Goal: Task Accomplishment & Management: Use online tool/utility

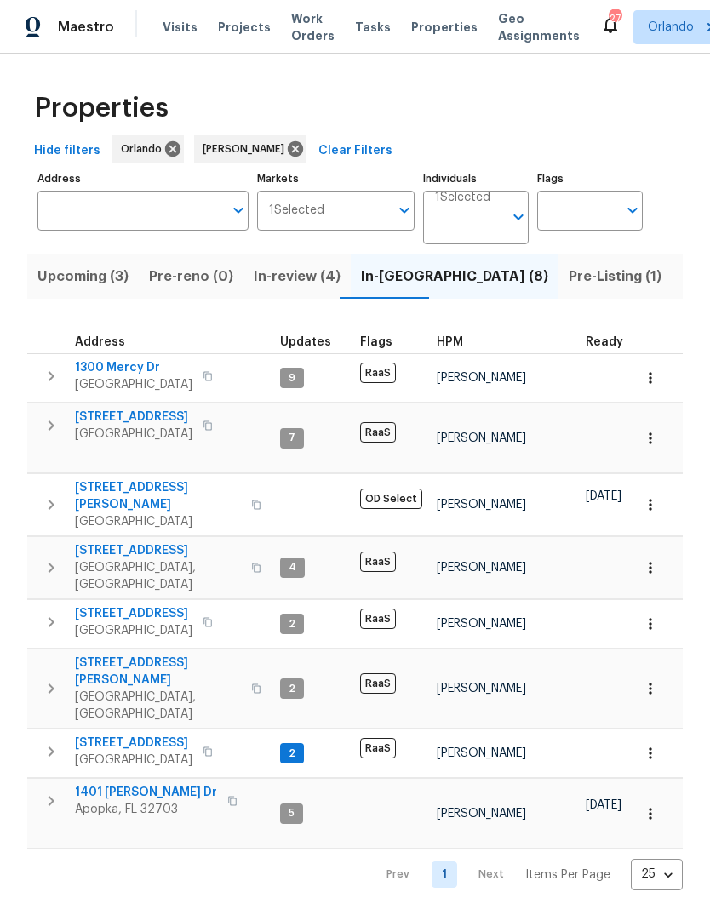
click at [682, 273] on span "Listed (30)" at bounding box center [719, 277] width 74 height 24
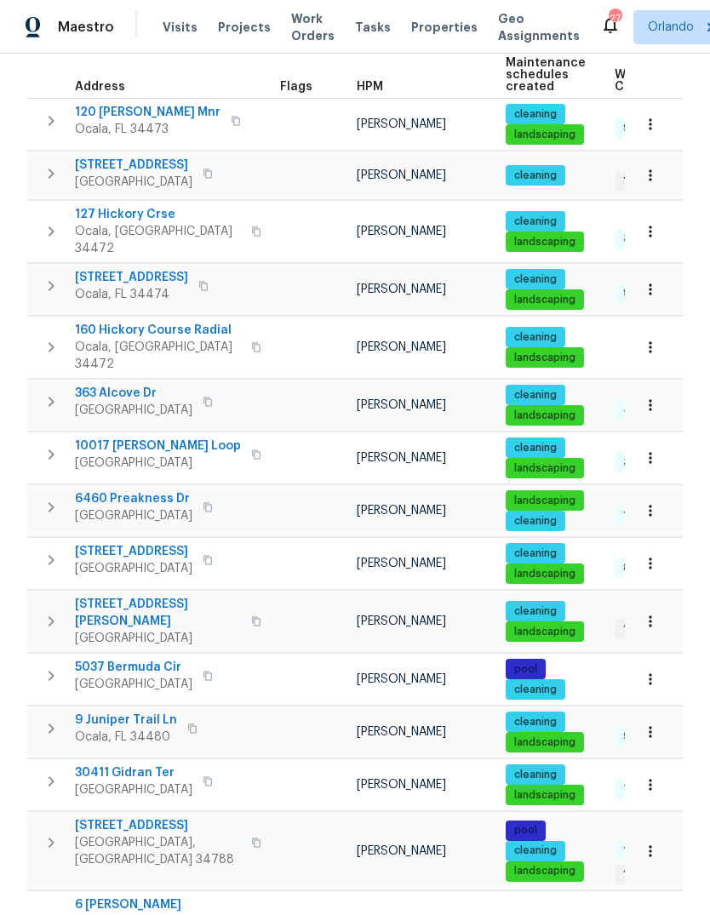
scroll to position [288, 0]
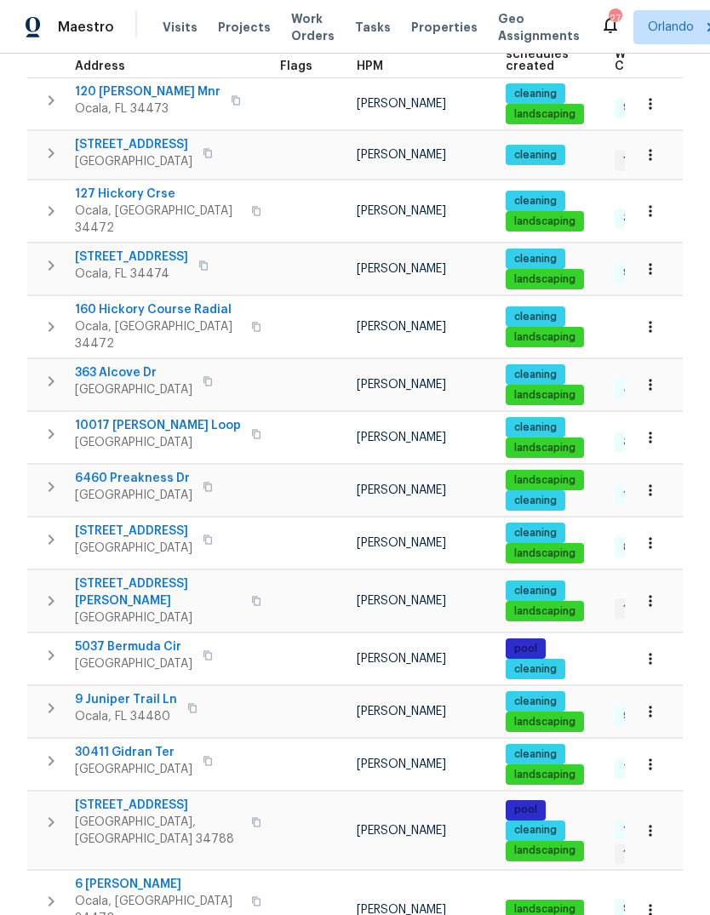
click at [653, 650] on icon "button" at bounding box center [650, 658] width 17 height 17
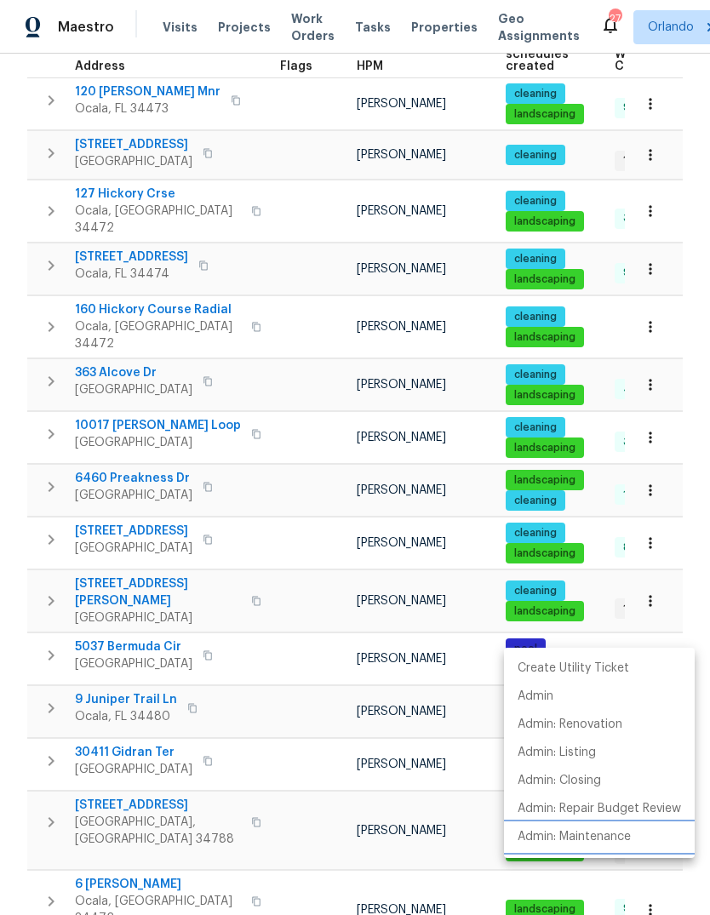
click at [618, 827] on li "Admin: Maintenance" at bounding box center [599, 837] width 191 height 28
click at [203, 512] on div at bounding box center [355, 457] width 710 height 915
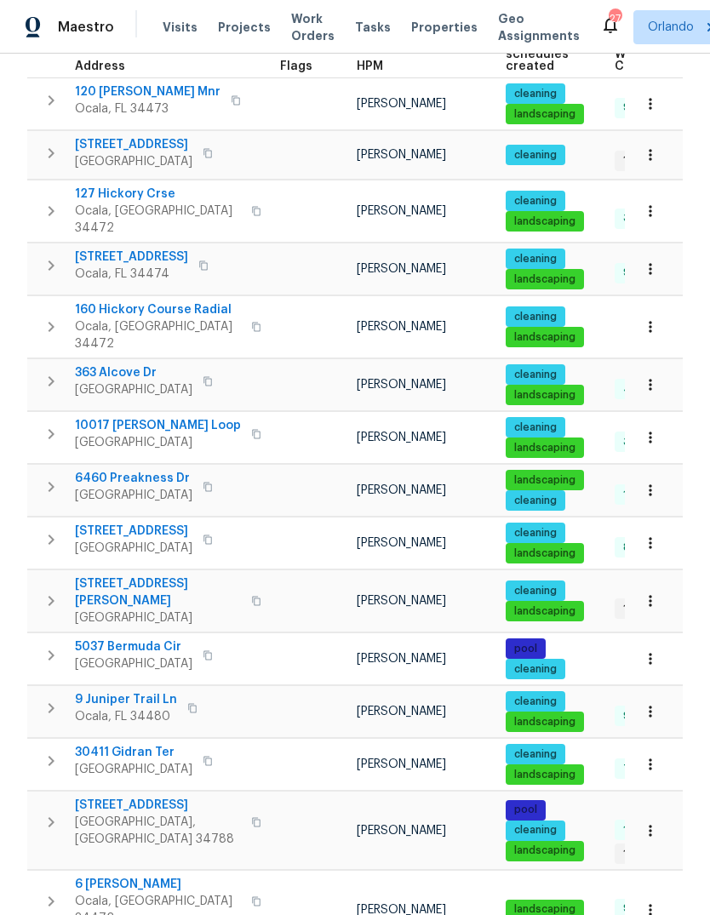
click at [205, 535] on icon "button" at bounding box center [208, 540] width 10 height 10
click at [114, 797] on span "11045 Lake Eustis Dr" at bounding box center [158, 805] width 166 height 17
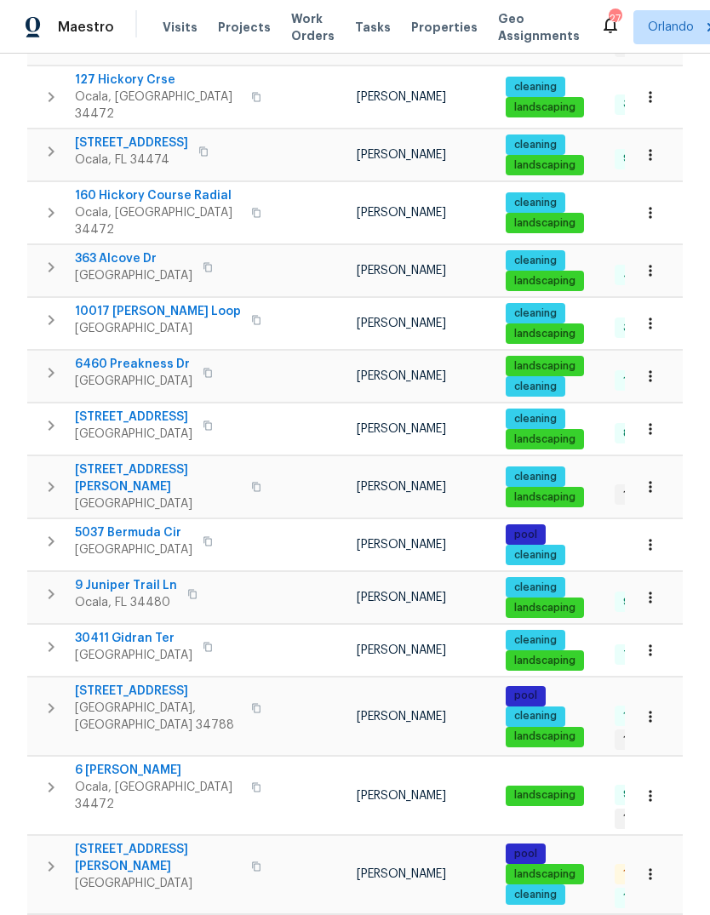
scroll to position [400, 0]
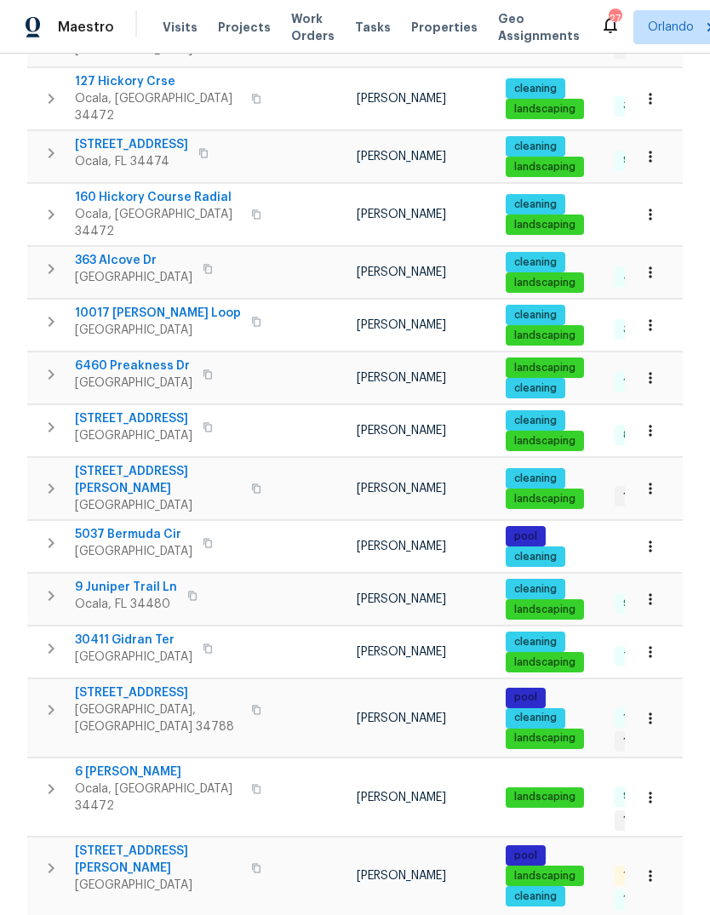
click at [652, 710] on icon "button" at bounding box center [650, 718] width 17 height 17
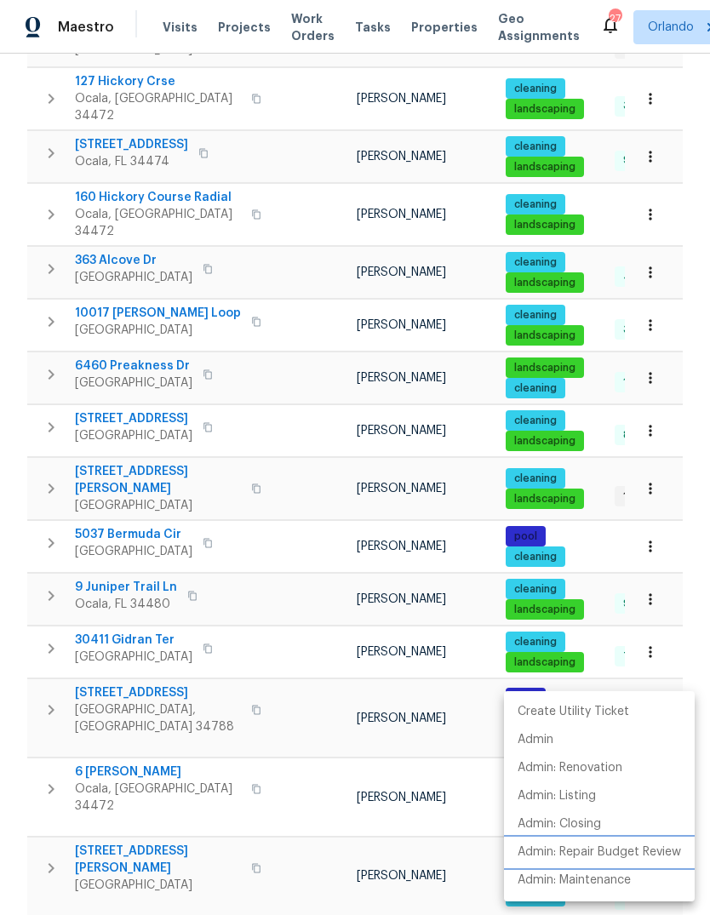
click at [605, 864] on li "Admin: Repair Budget Review" at bounding box center [599, 853] width 191 height 28
click at [138, 808] on div at bounding box center [355, 457] width 710 height 915
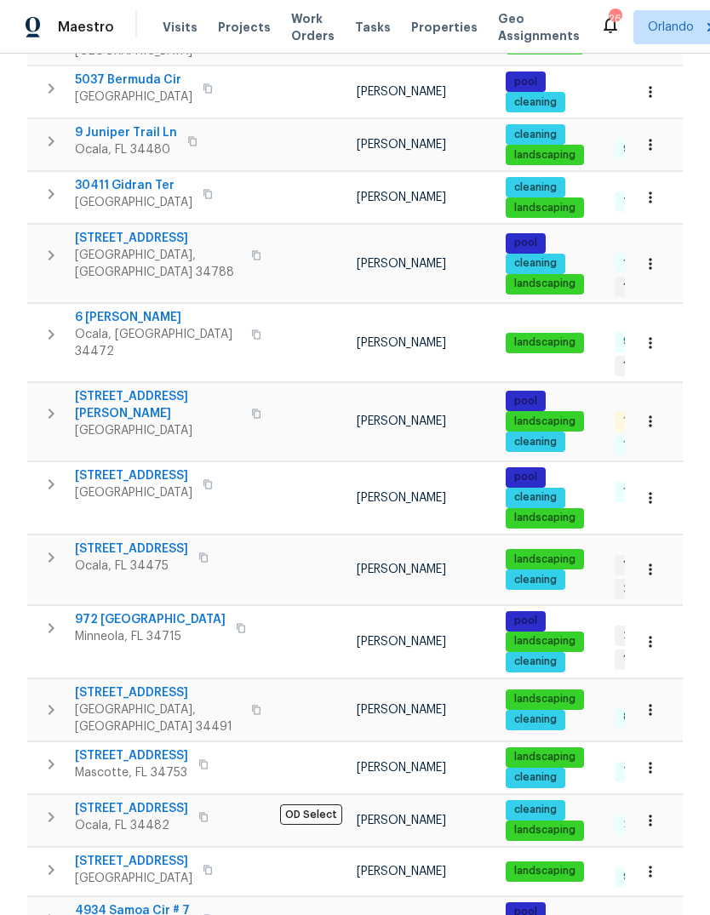
scroll to position [854, 0]
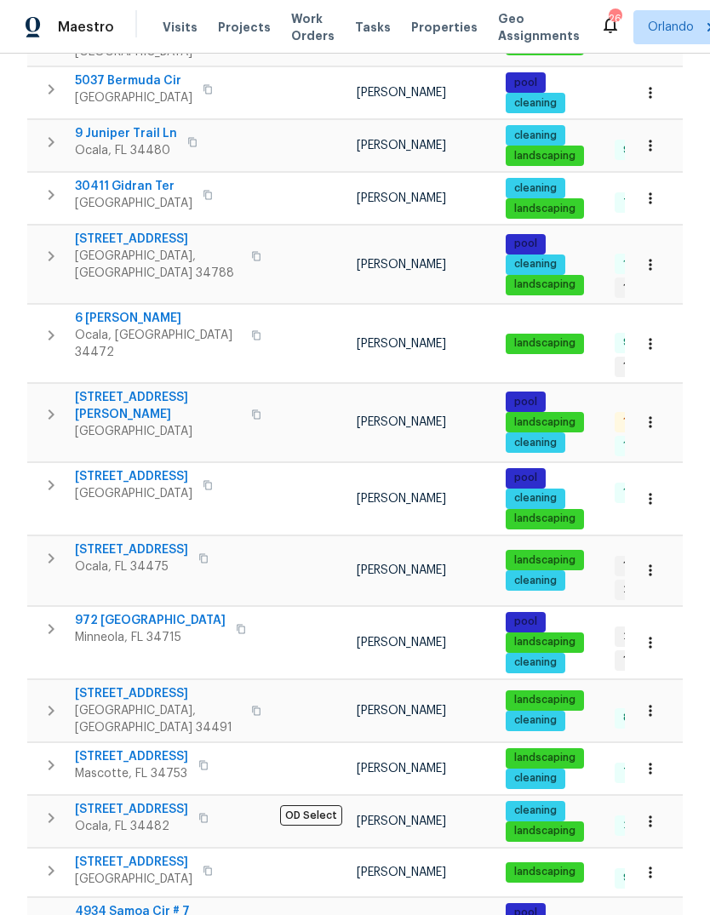
click at [646, 490] on icon "button" at bounding box center [650, 498] width 17 height 17
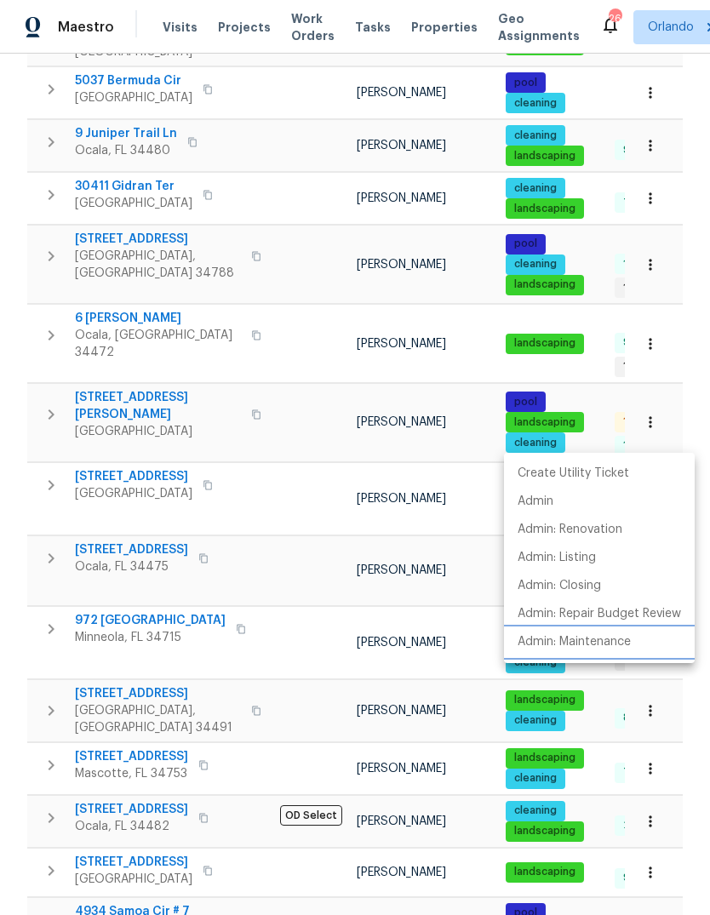
click at [633, 647] on li "Admin: Maintenance" at bounding box center [599, 642] width 191 height 28
click at [21, 684] on div at bounding box center [355, 457] width 710 height 915
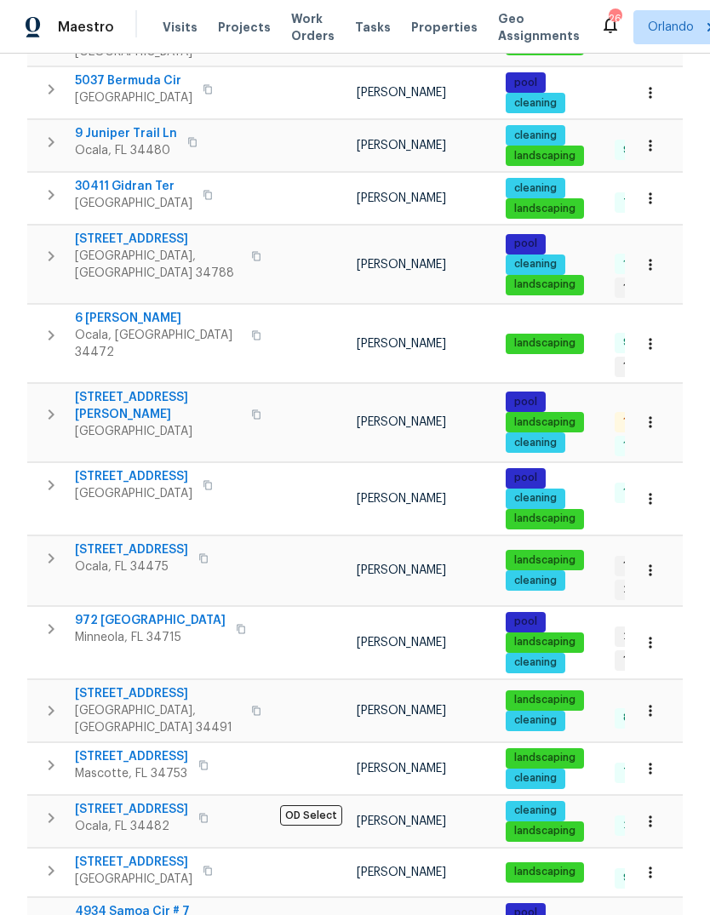
click at [650, 259] on icon "button" at bounding box center [650, 264] width 3 height 11
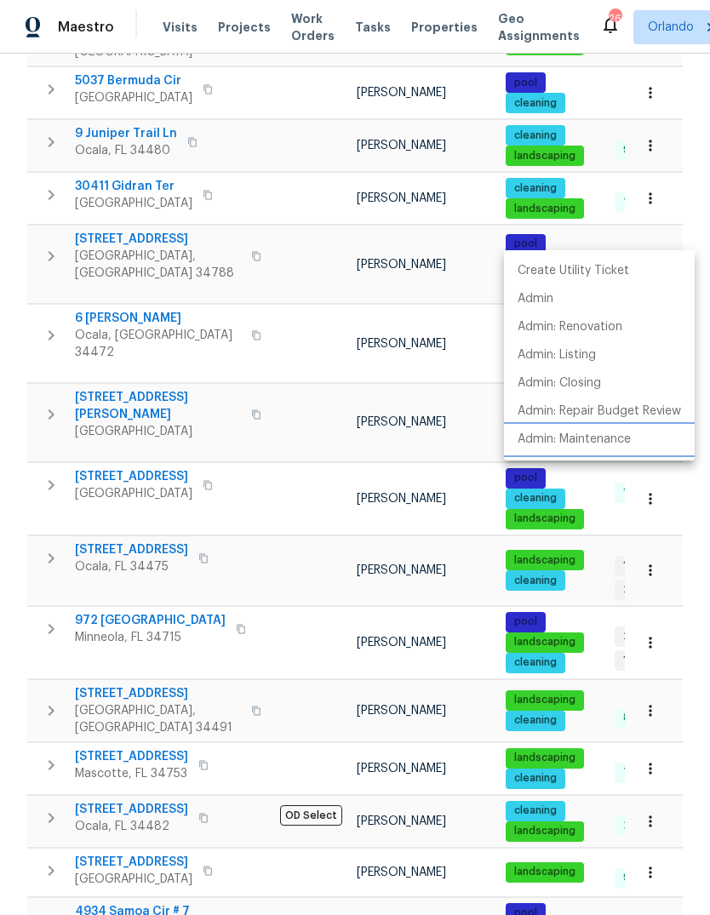
click at [616, 443] on p "Admin: Maintenance" at bounding box center [574, 440] width 113 height 18
click at [43, 724] on div at bounding box center [355, 457] width 710 height 915
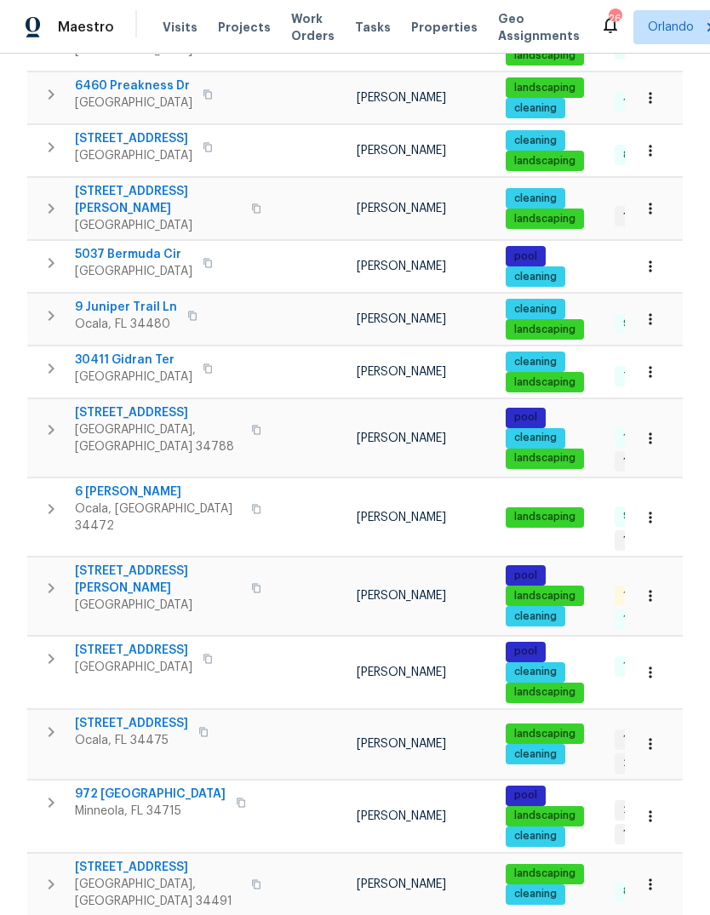
scroll to position [677, 0]
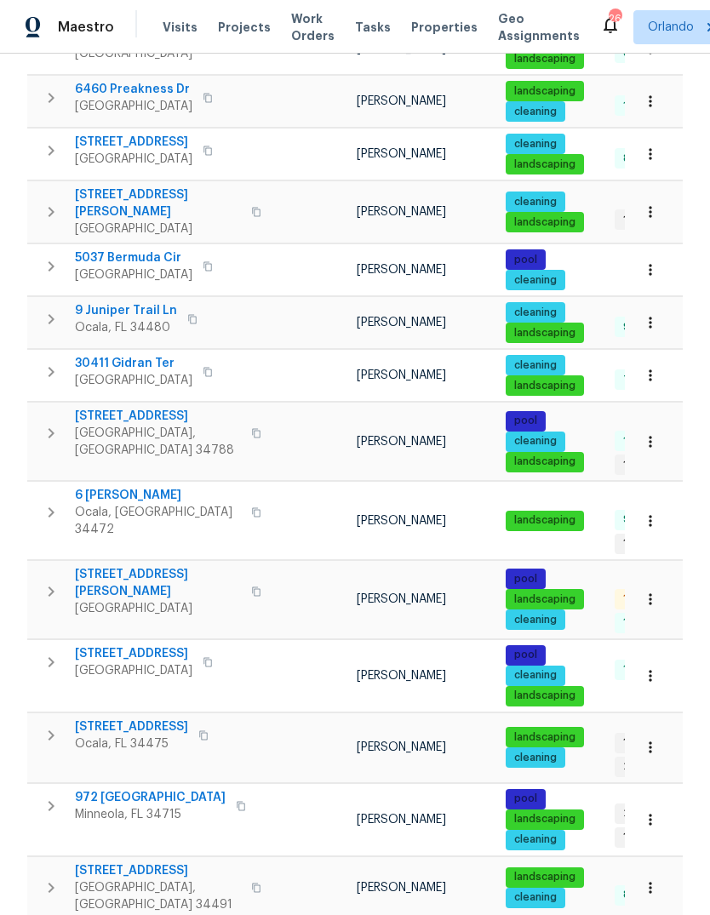
click at [643, 261] on icon "button" at bounding box center [650, 269] width 17 height 17
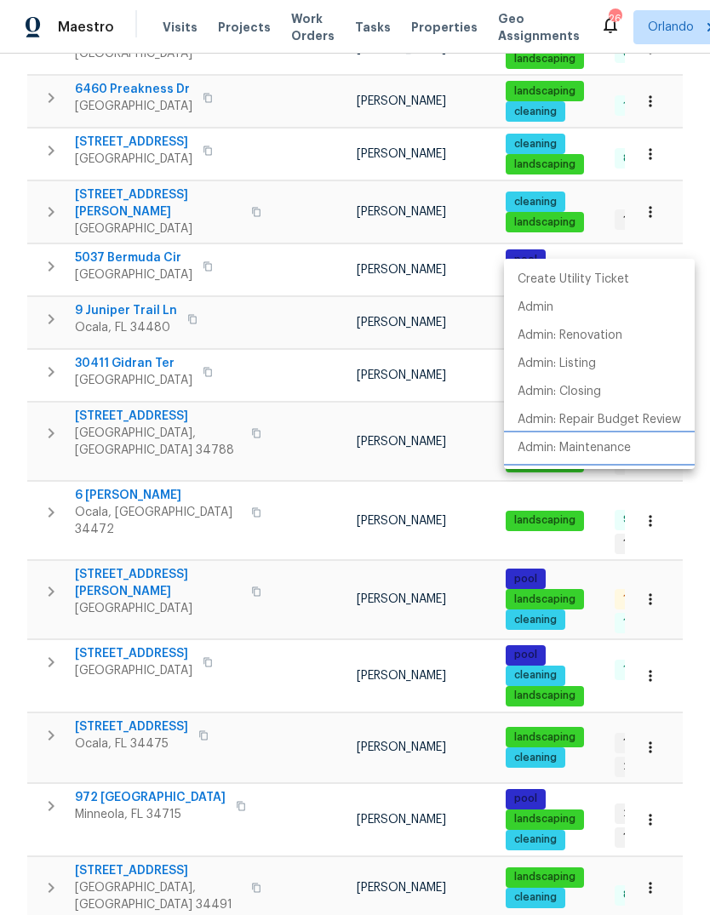
click at [628, 450] on p "Admin: Maintenance" at bounding box center [574, 448] width 113 height 18
click at [26, 708] on div at bounding box center [355, 457] width 710 height 915
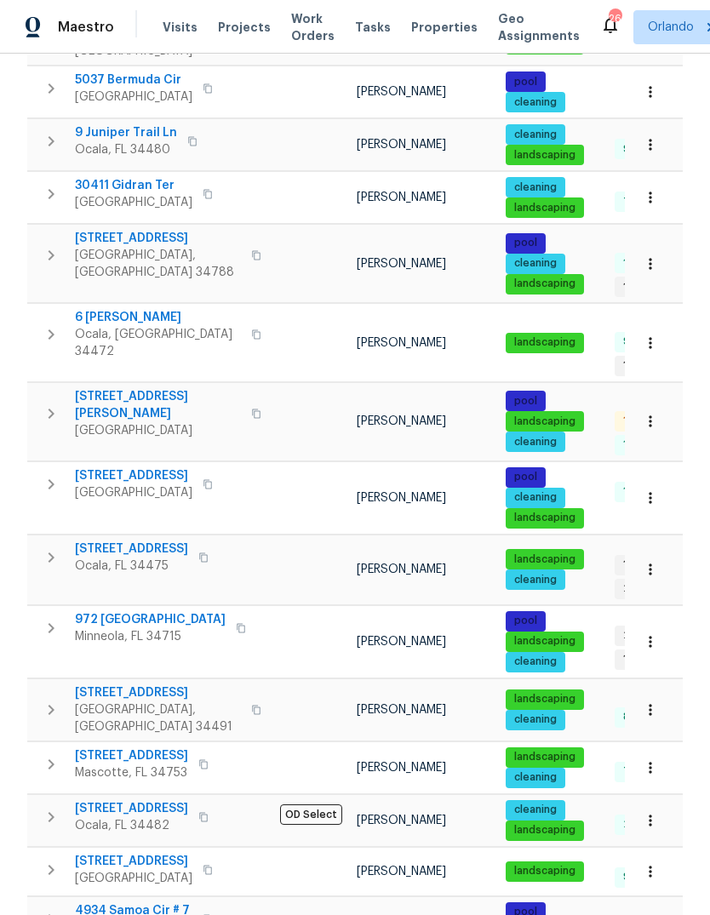
scroll to position [854, 0]
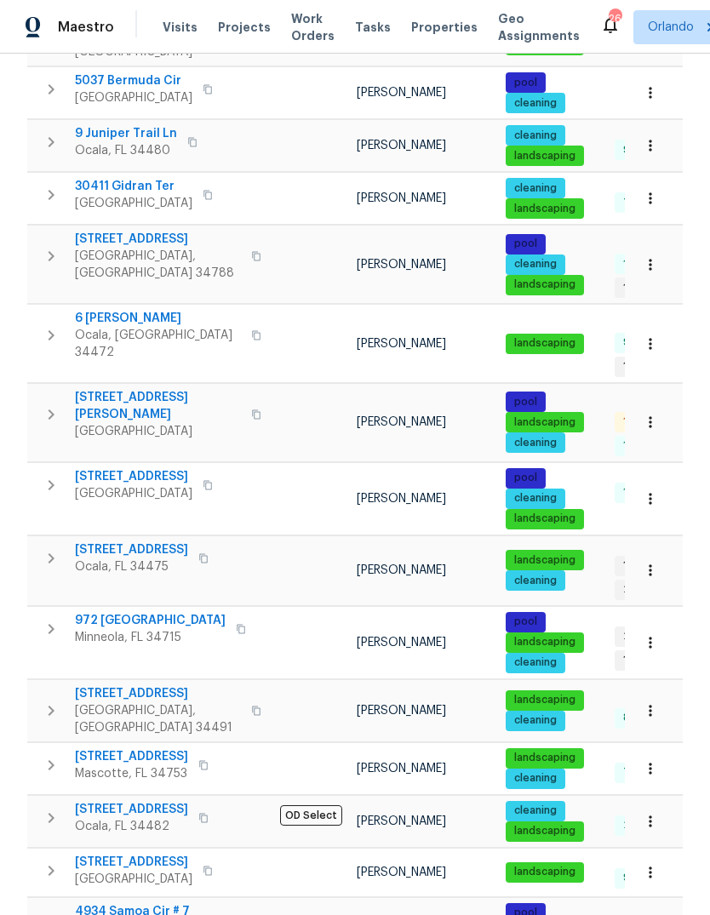
click at [661, 905] on button "button" at bounding box center [650, 923] width 37 height 37
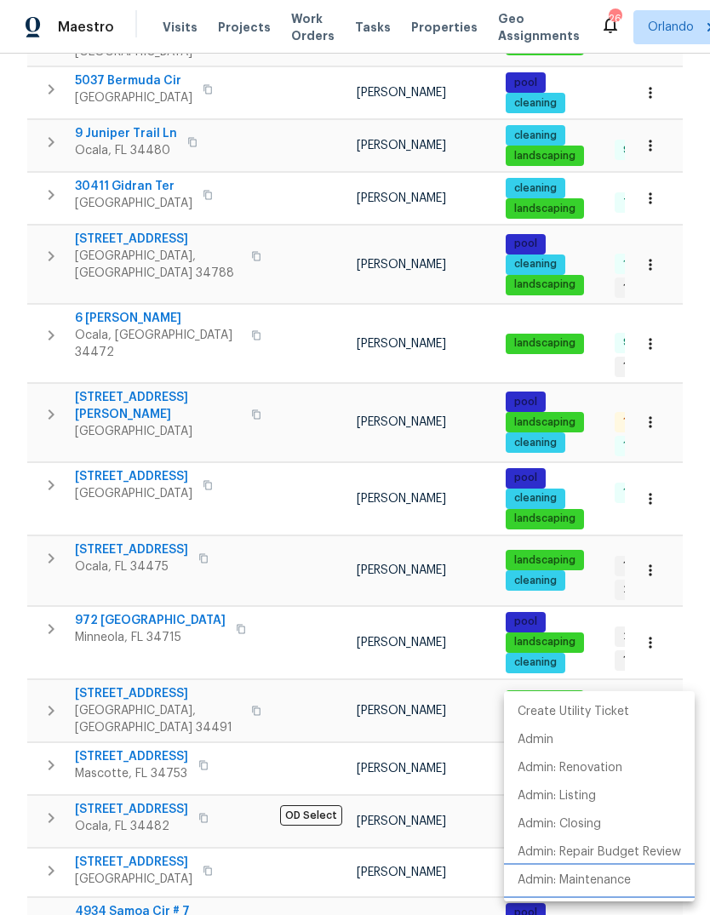
click at [609, 870] on li "Admin: Maintenance" at bounding box center [599, 881] width 191 height 28
click at [108, 823] on div at bounding box center [355, 457] width 710 height 915
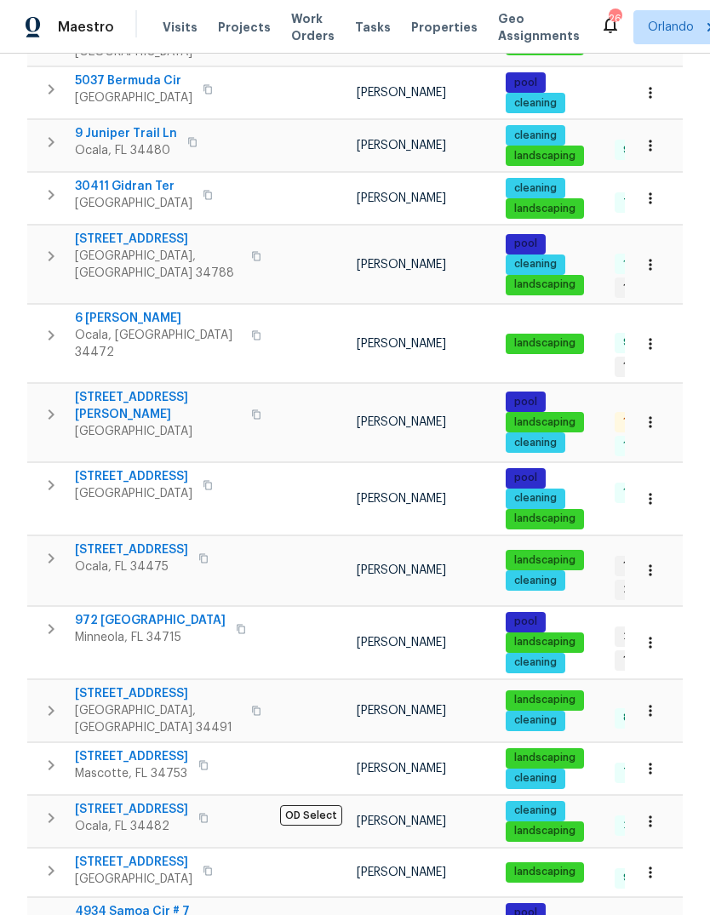
scroll to position [64, 0]
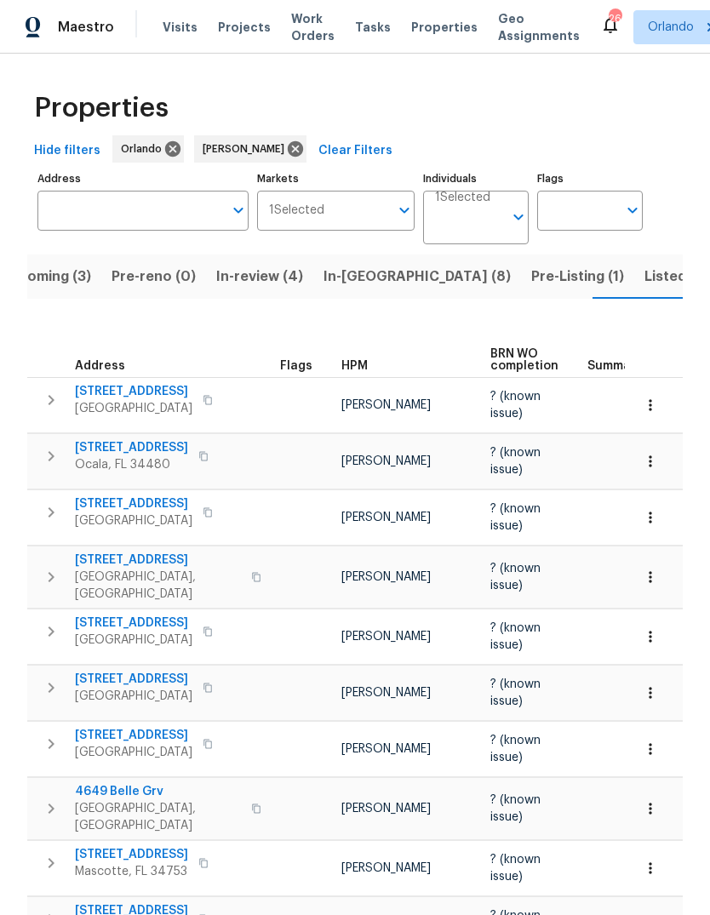
click at [644, 281] on span "Listed (30)" at bounding box center [681, 277] width 74 height 24
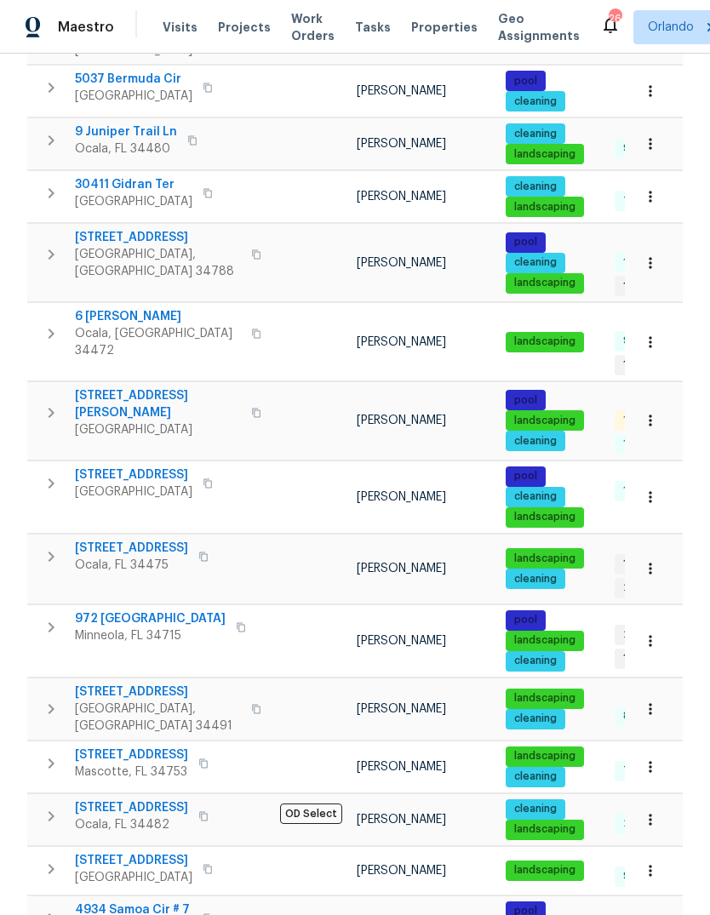
scroll to position [854, 0]
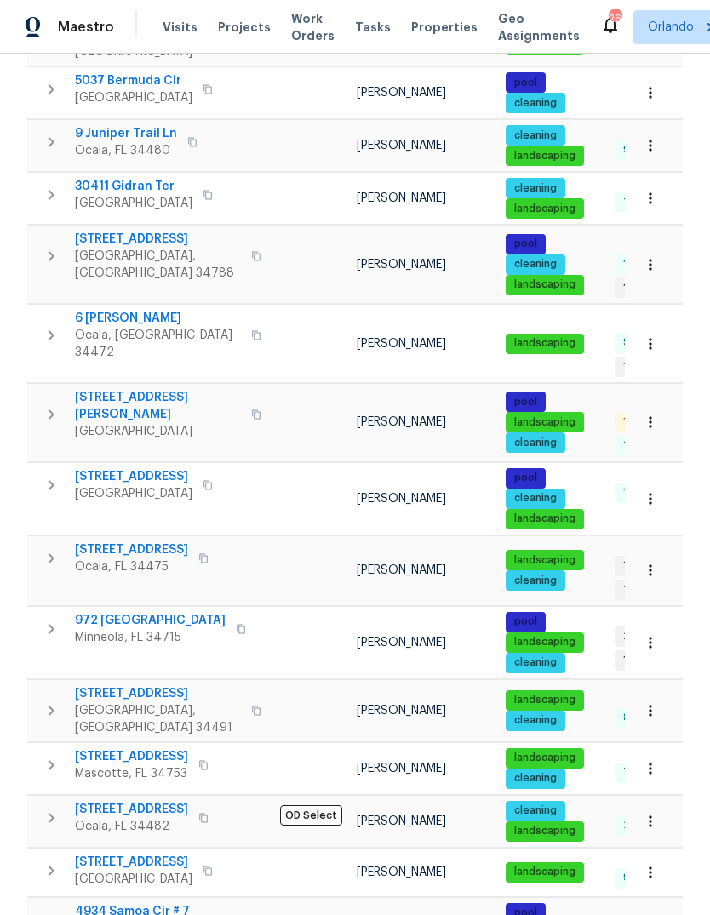
click at [649, 634] on icon "button" at bounding box center [650, 642] width 17 height 17
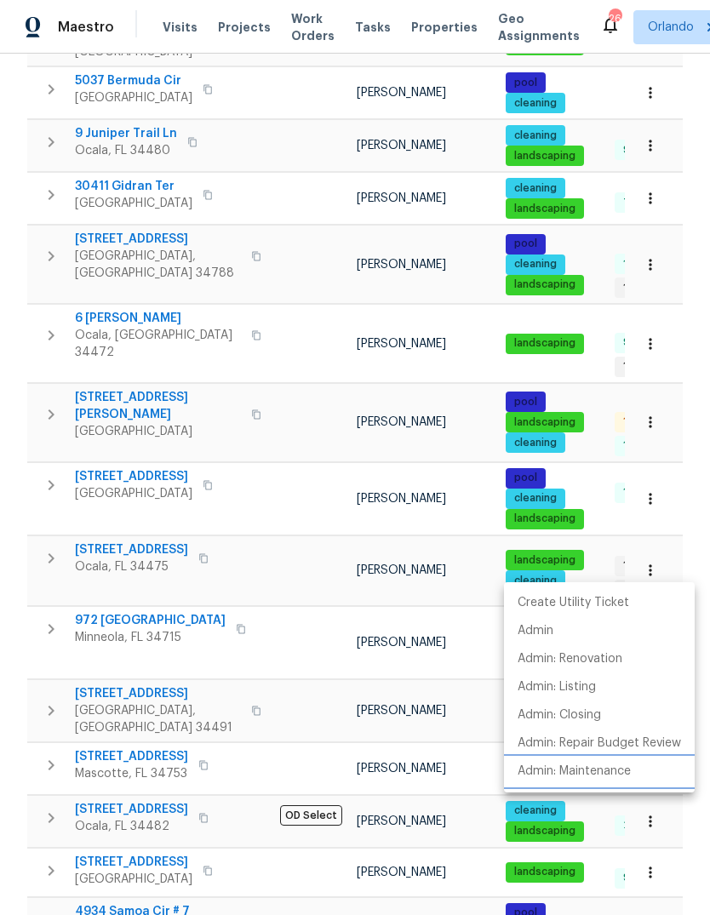
click at [621, 768] on p "Admin: Maintenance" at bounding box center [574, 772] width 113 height 18
click at [663, 561] on div at bounding box center [355, 457] width 710 height 915
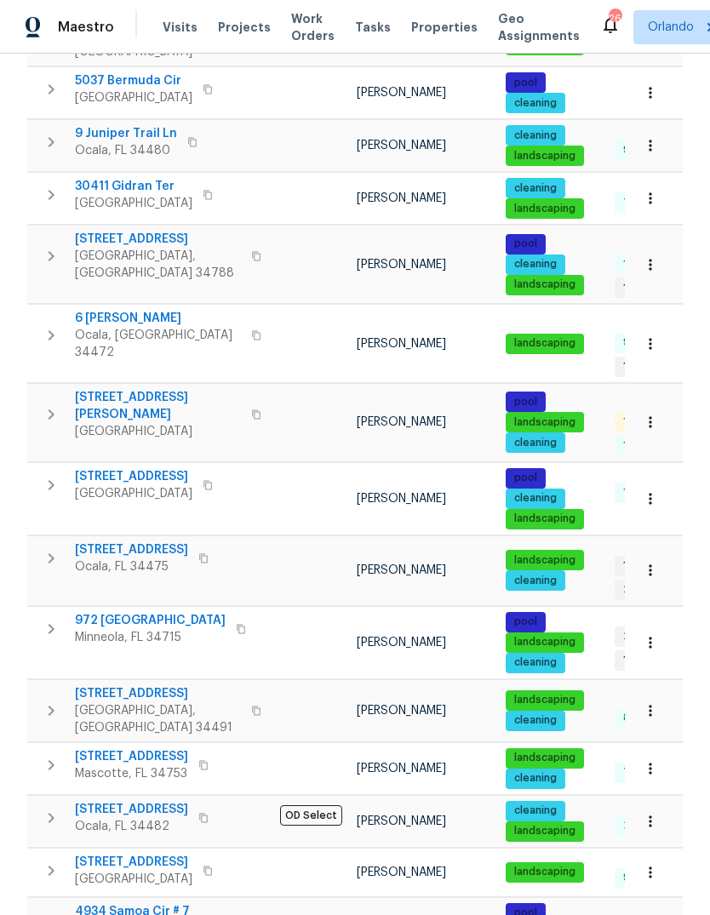
click at [650, 634] on icon "button" at bounding box center [650, 642] width 17 height 17
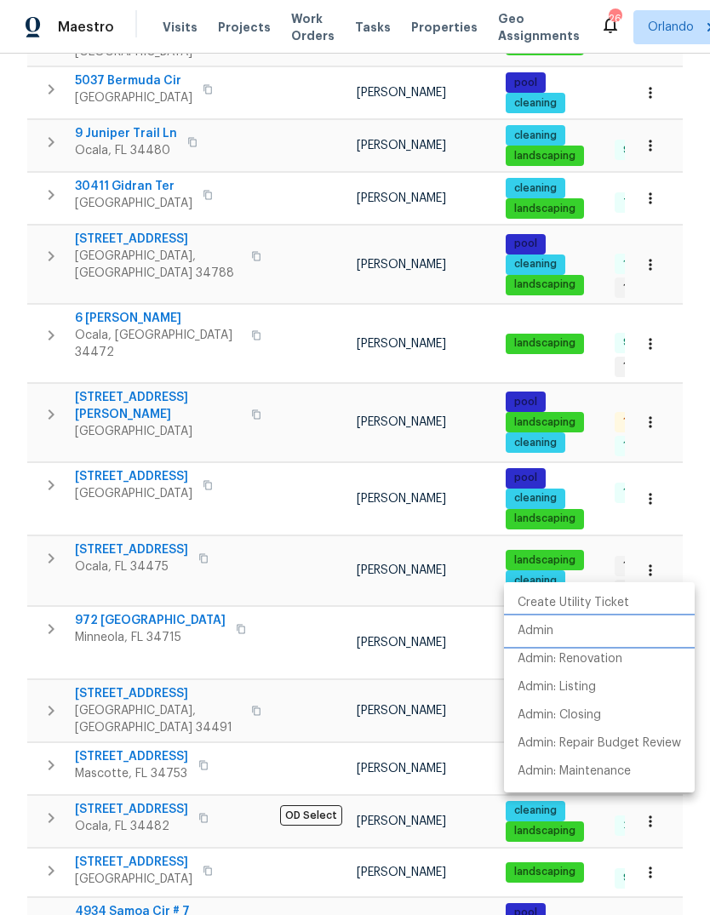
click at [603, 629] on li "Admin" at bounding box center [599, 631] width 191 height 28
click at [76, 779] on div at bounding box center [355, 457] width 710 height 915
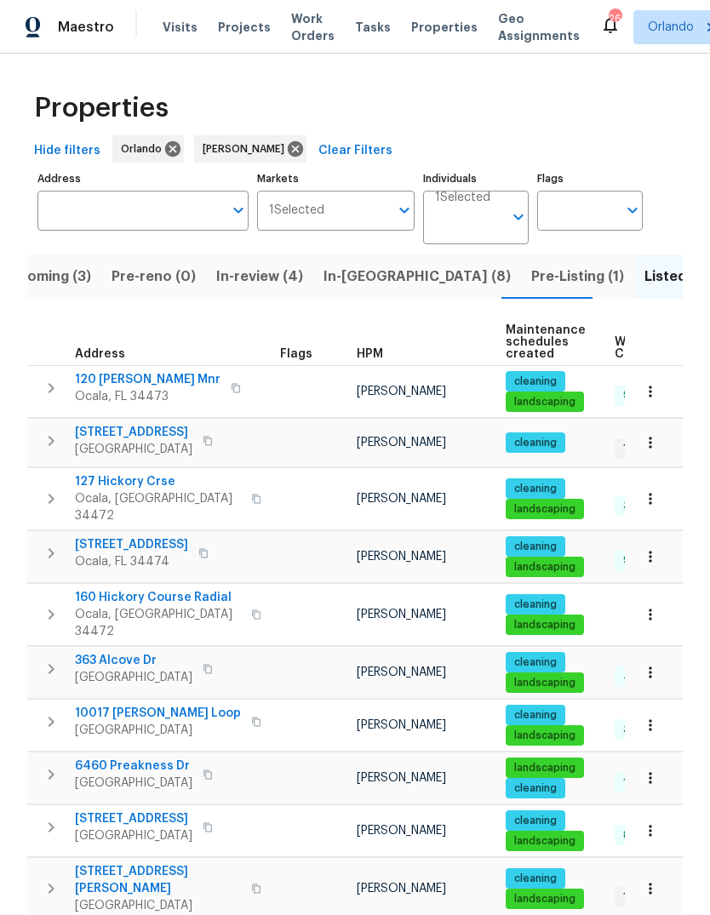
scroll to position [0, 0]
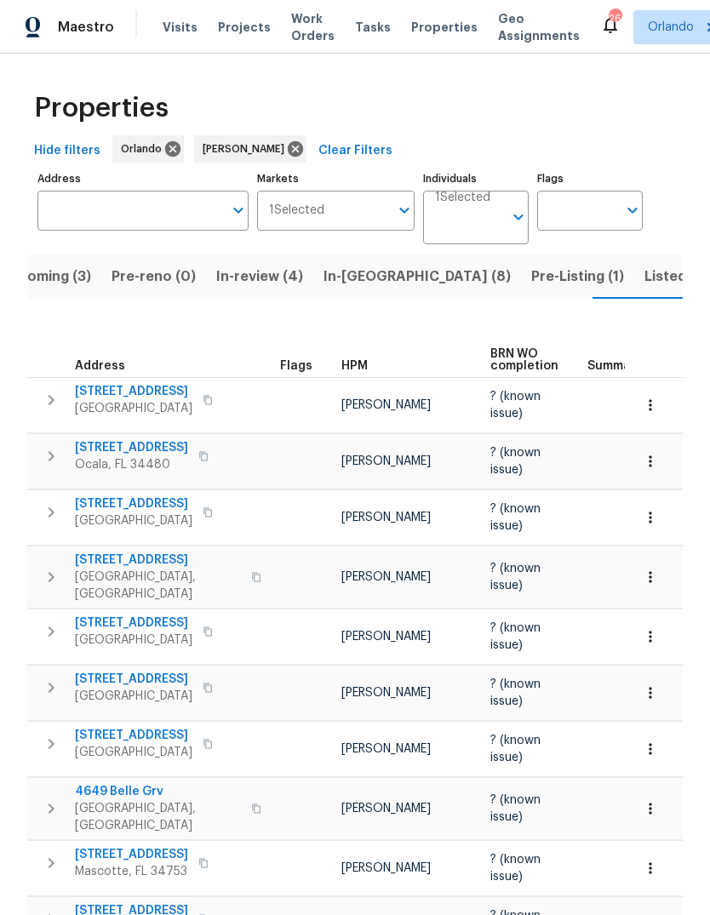
click at [638, 454] on button "button" at bounding box center [650, 461] width 37 height 37
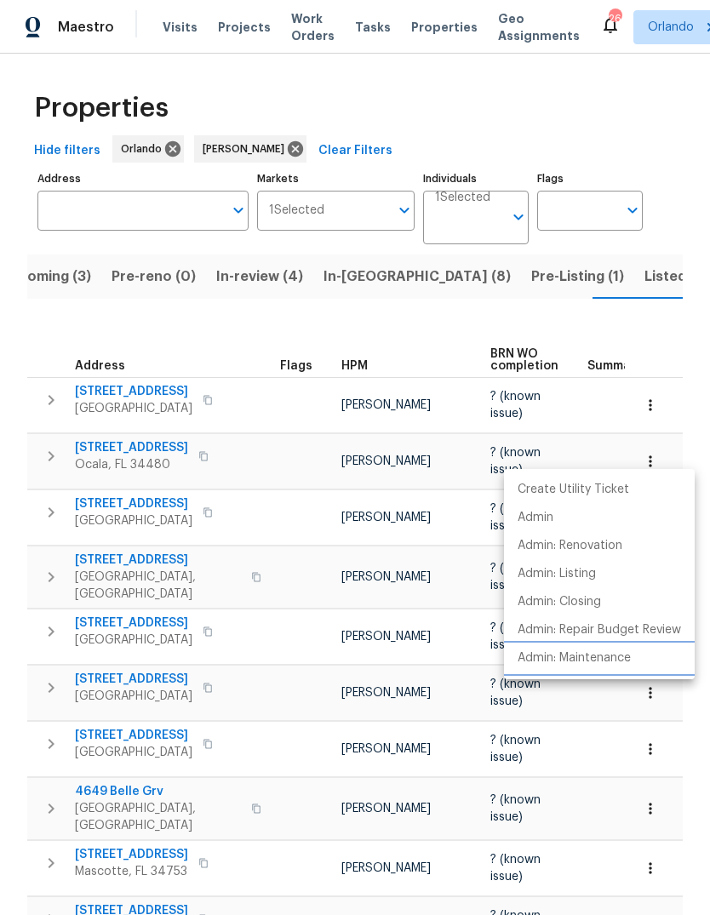
click at [612, 652] on p "Admin: Maintenance" at bounding box center [574, 659] width 113 height 18
click at [660, 743] on div at bounding box center [355, 457] width 710 height 915
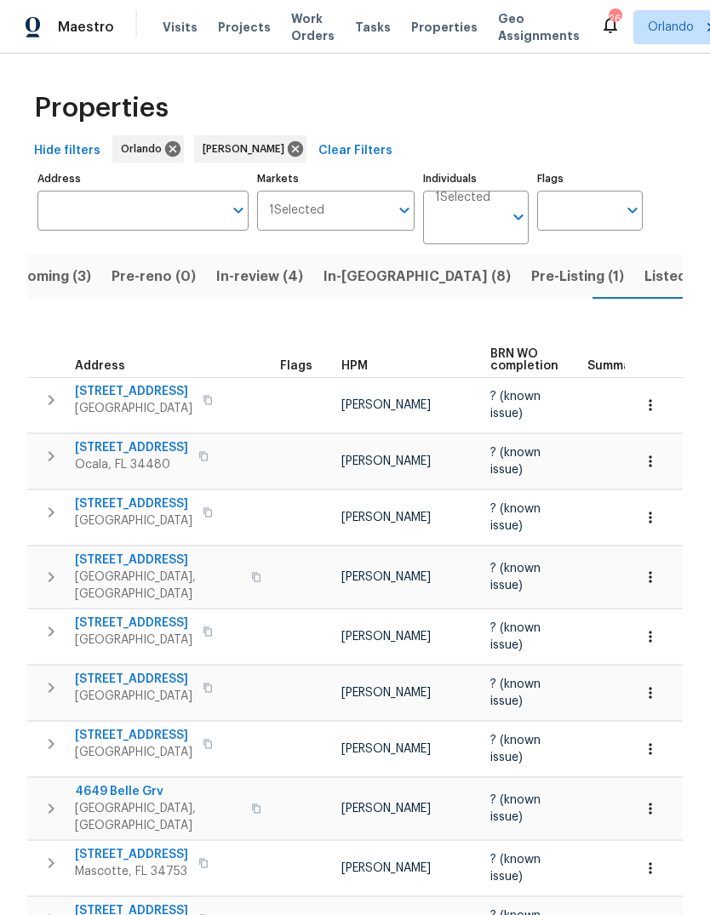
click at [648, 741] on icon "button" at bounding box center [650, 749] width 17 height 17
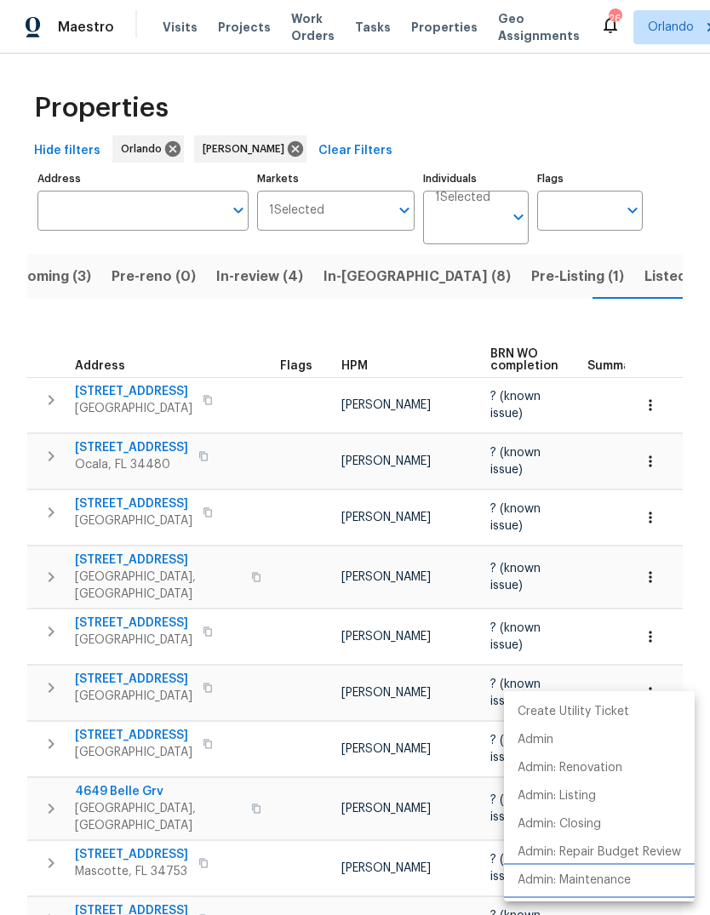
click at [621, 872] on p "Admin: Maintenance" at bounding box center [574, 881] width 113 height 18
click at [644, 627] on div at bounding box center [355, 457] width 710 height 915
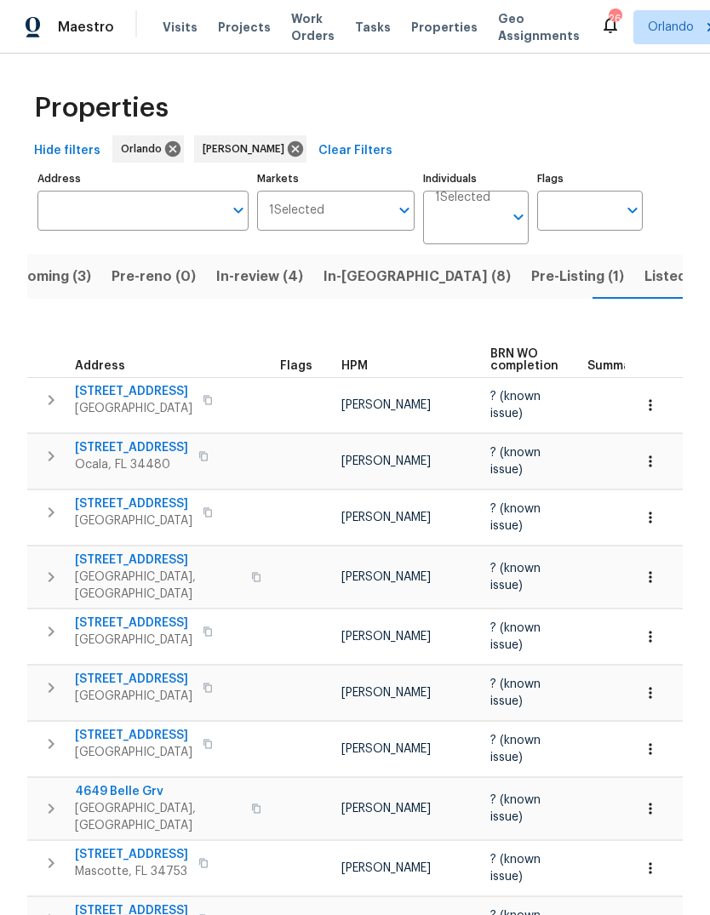
click at [644, 265] on span "Listed (30)" at bounding box center [681, 277] width 74 height 24
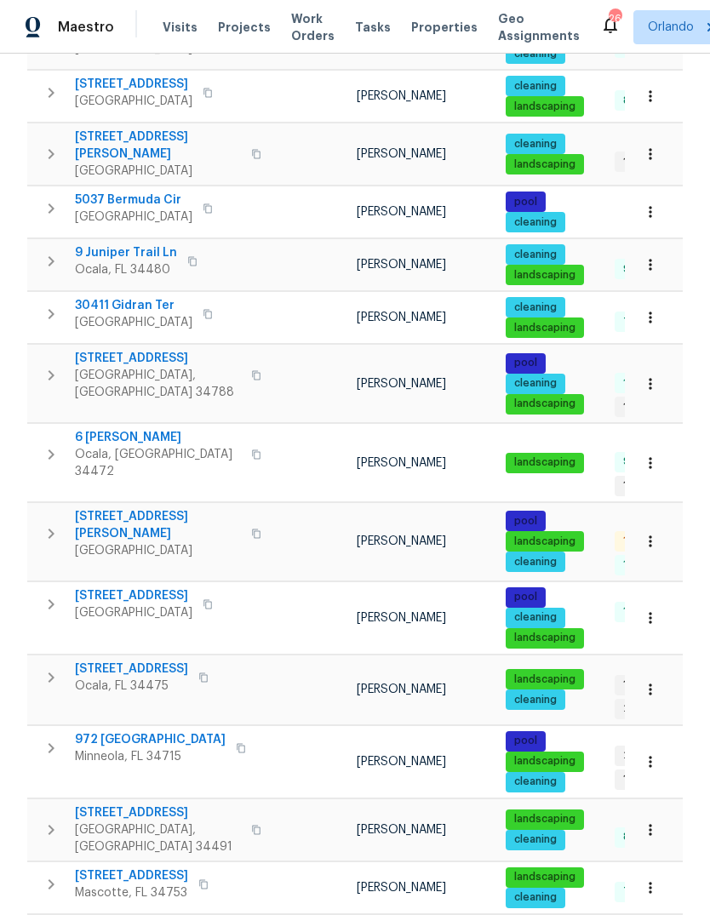
scroll to position [737, 0]
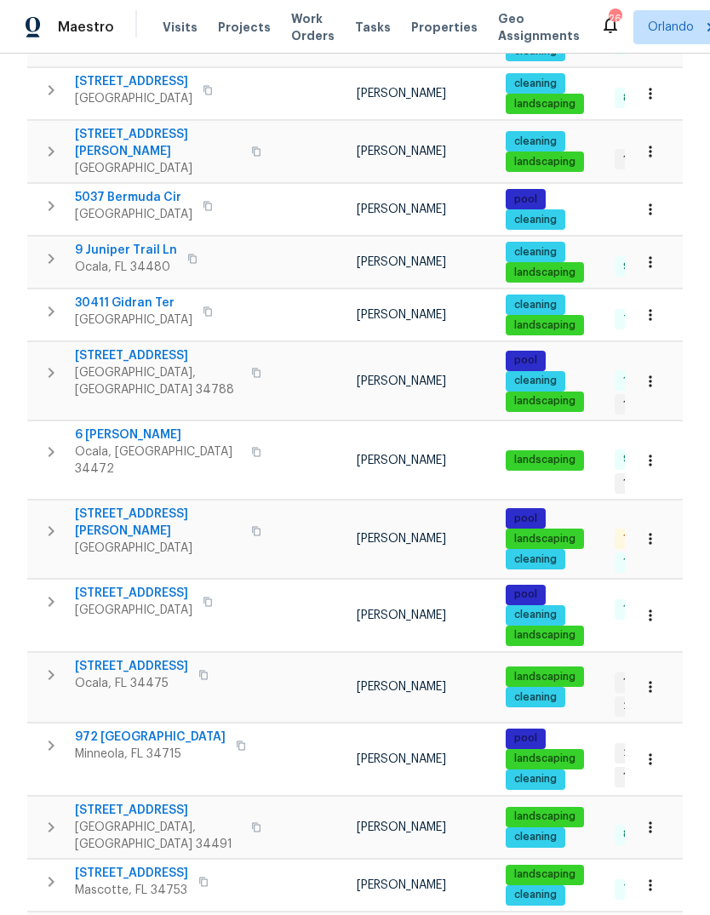
click at [662, 520] on button "button" at bounding box center [650, 538] width 37 height 37
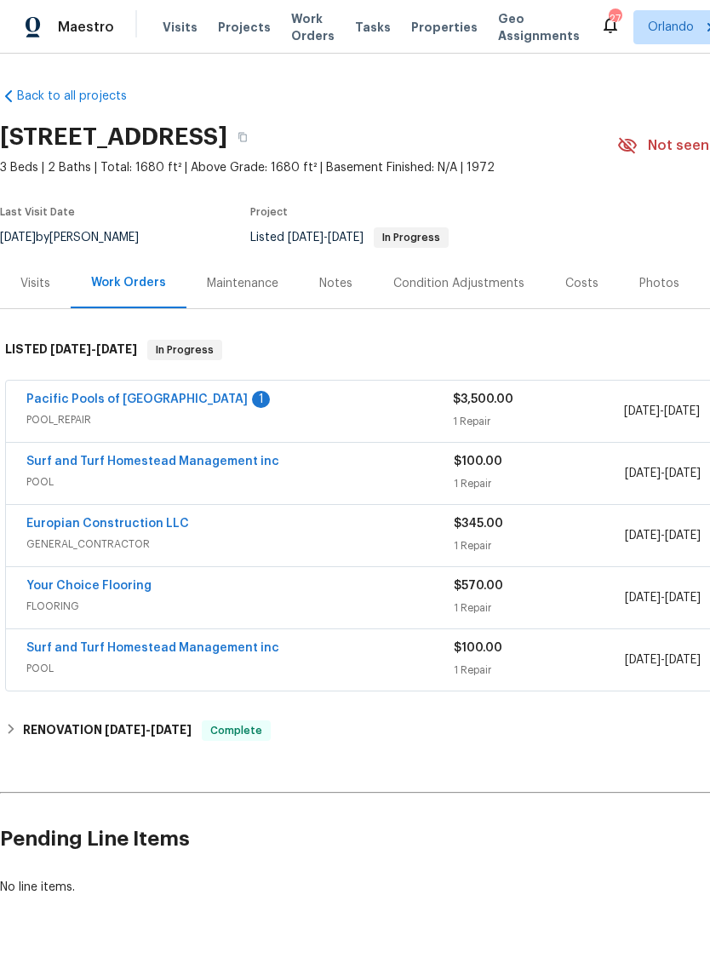
click at [66, 403] on link "Pacific Pools of Orlando" at bounding box center [136, 399] width 221 height 12
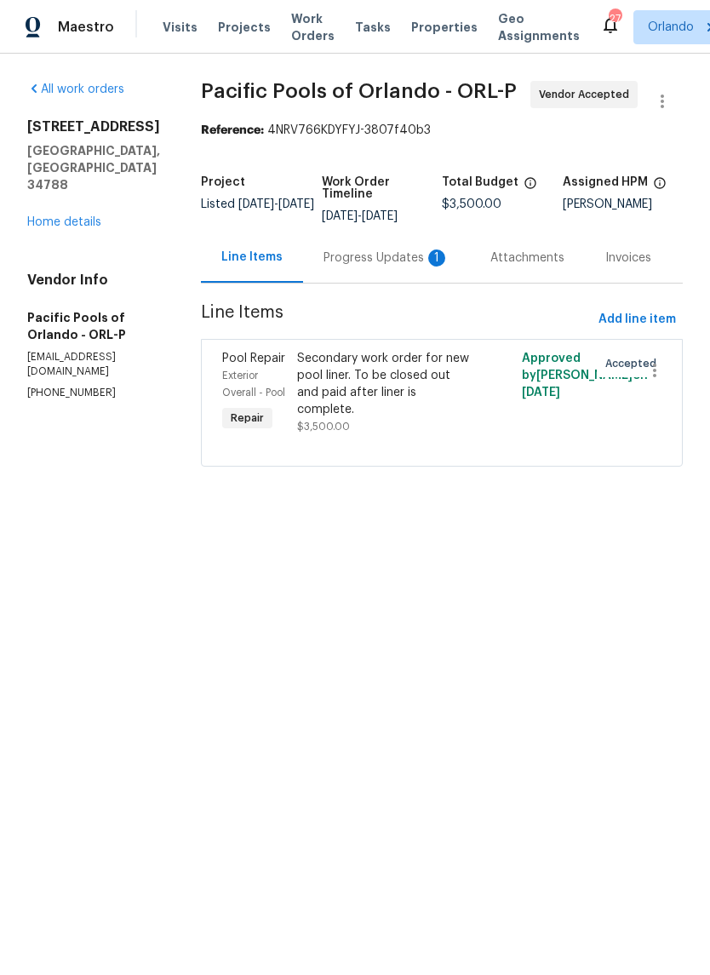
click at [359, 257] on div "Progress Updates 1" at bounding box center [387, 257] width 126 height 17
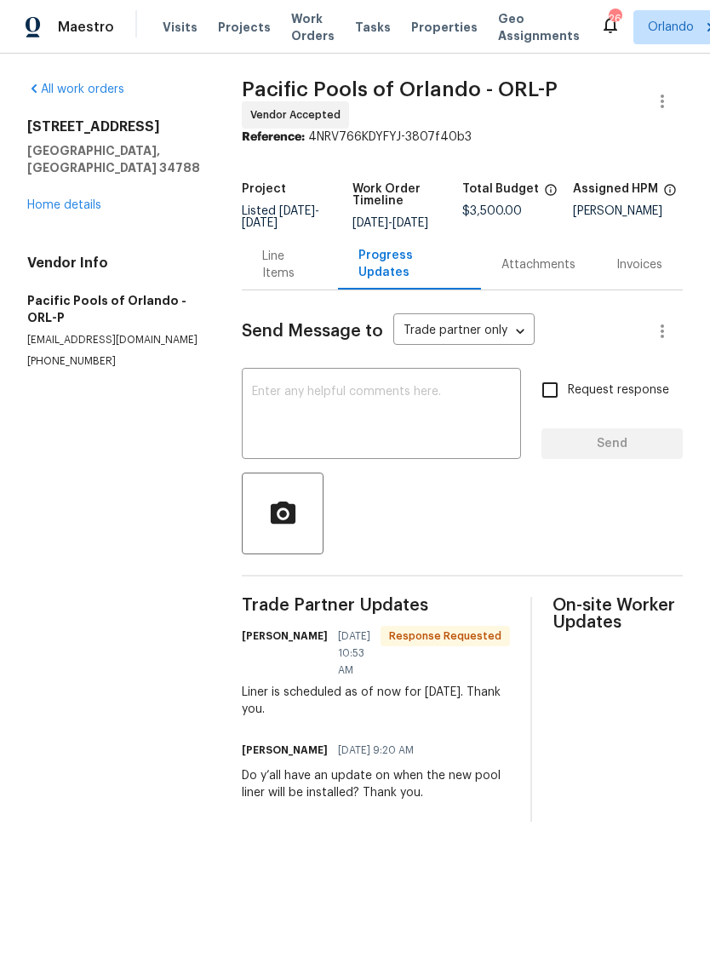
click at [408, 405] on textarea at bounding box center [381, 416] width 259 height 60
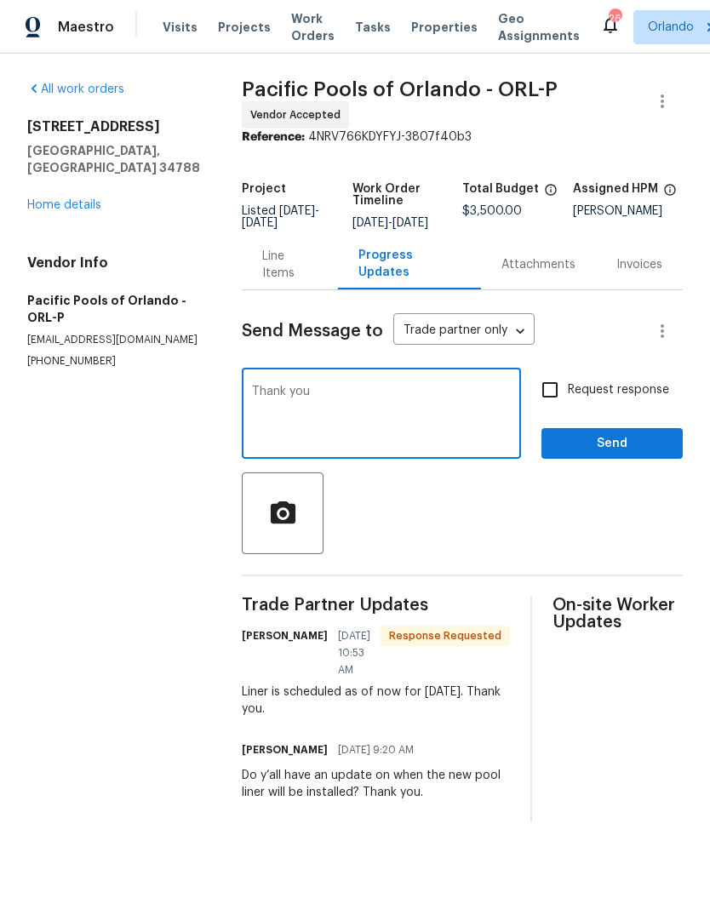
type textarea "Thank you"
click at [646, 440] on button "Send" at bounding box center [611, 443] width 141 height 31
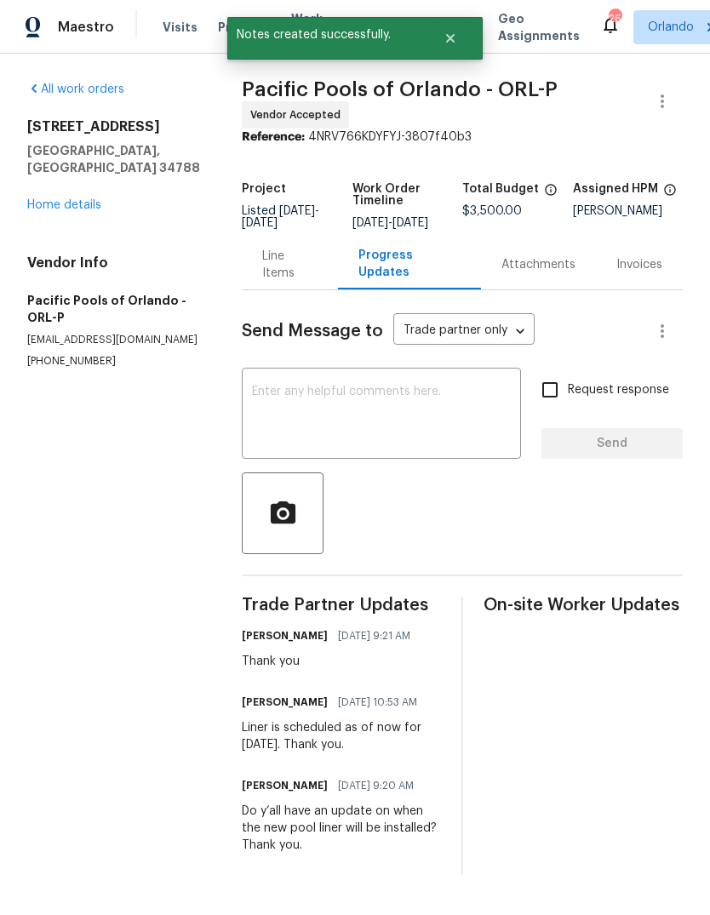
click at [39, 199] on link "Home details" at bounding box center [64, 205] width 74 height 12
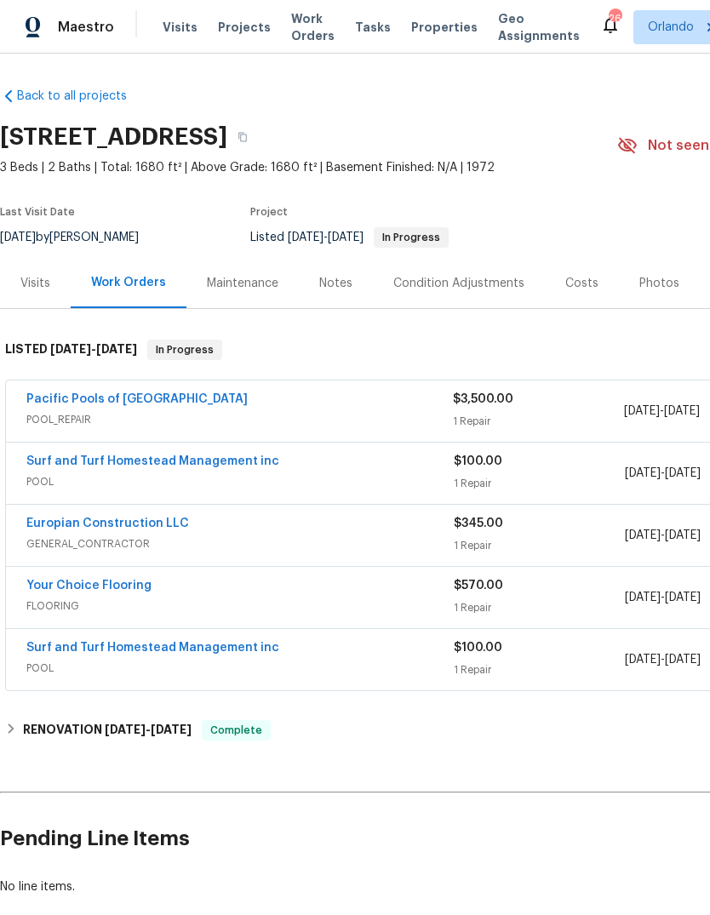
click at [336, 289] on div "Notes" at bounding box center [335, 283] width 33 height 17
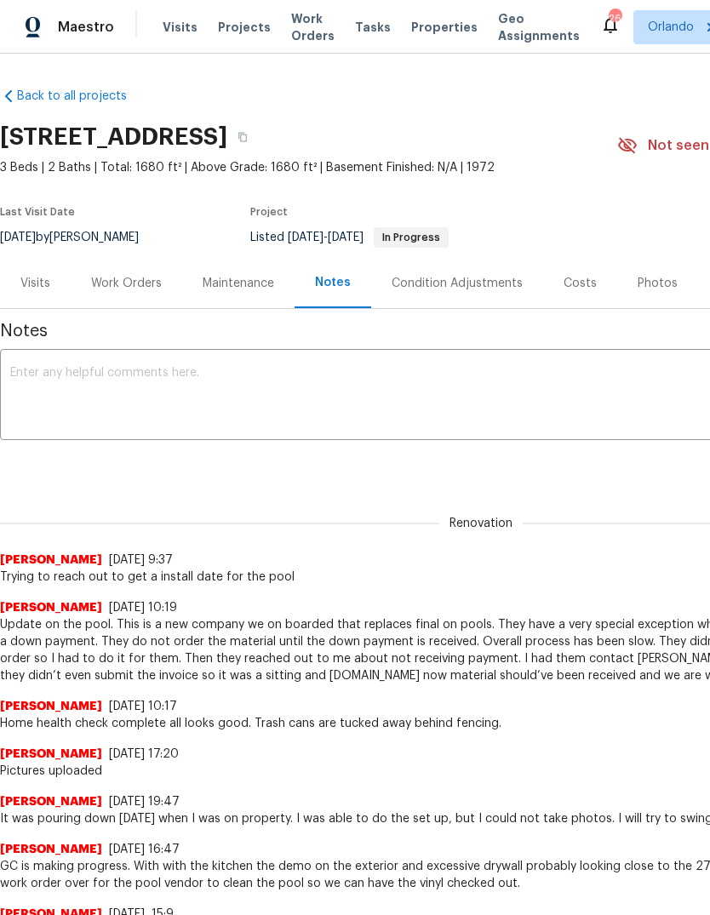
click at [599, 425] on textarea at bounding box center [481, 397] width 942 height 60
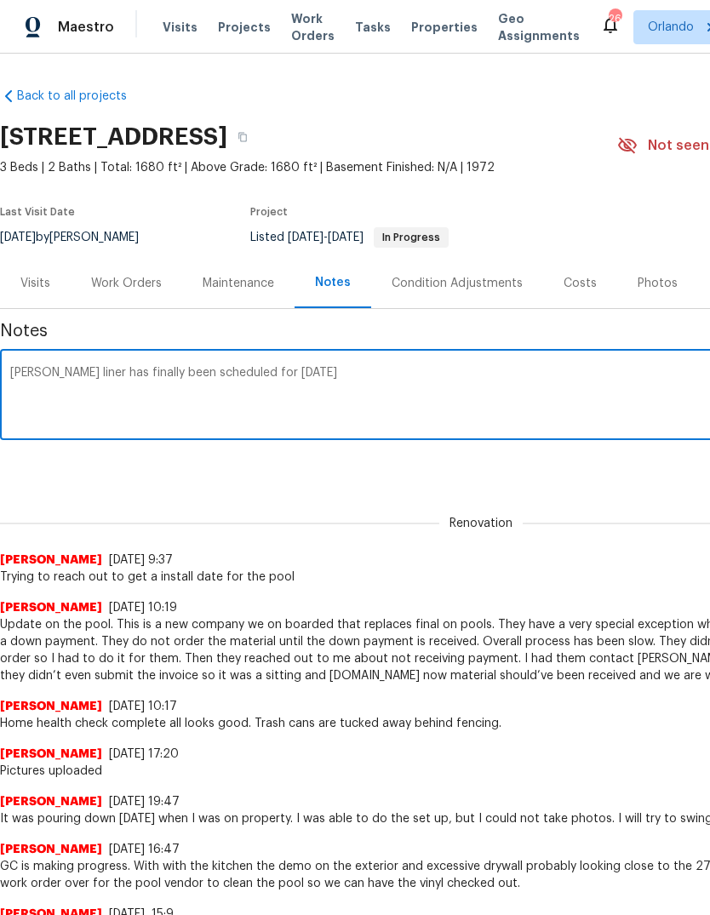
click at [23, 371] on textarea "Paul liner has finally been scheduled for today" at bounding box center [481, 397] width 942 height 60
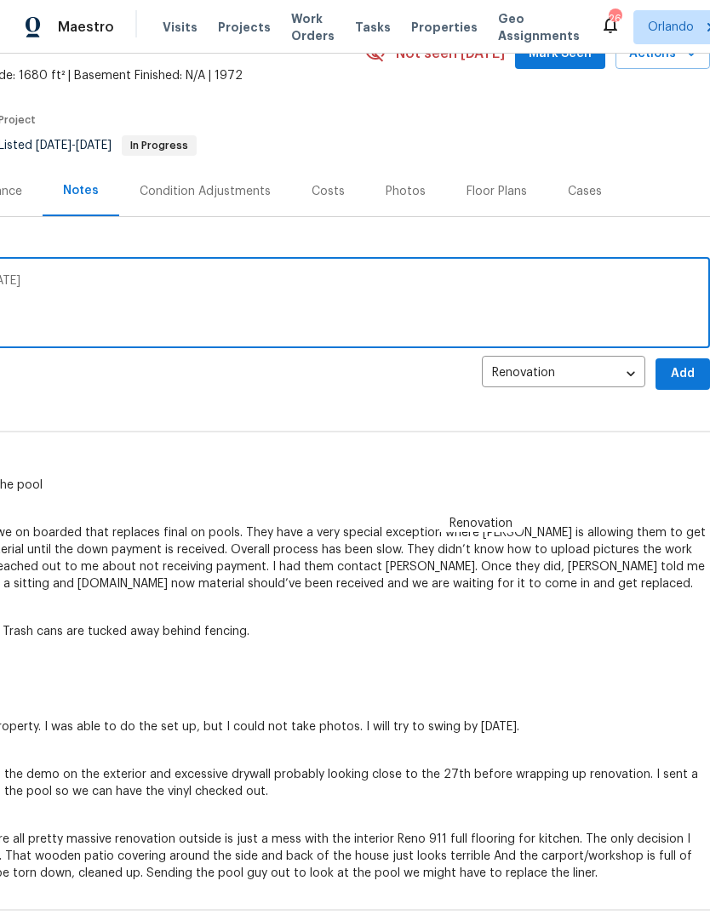
scroll to position [92, 252]
type textarea "Pool liner has finally been scheduled for today"
click at [679, 373] on span "Add" at bounding box center [682, 374] width 27 height 21
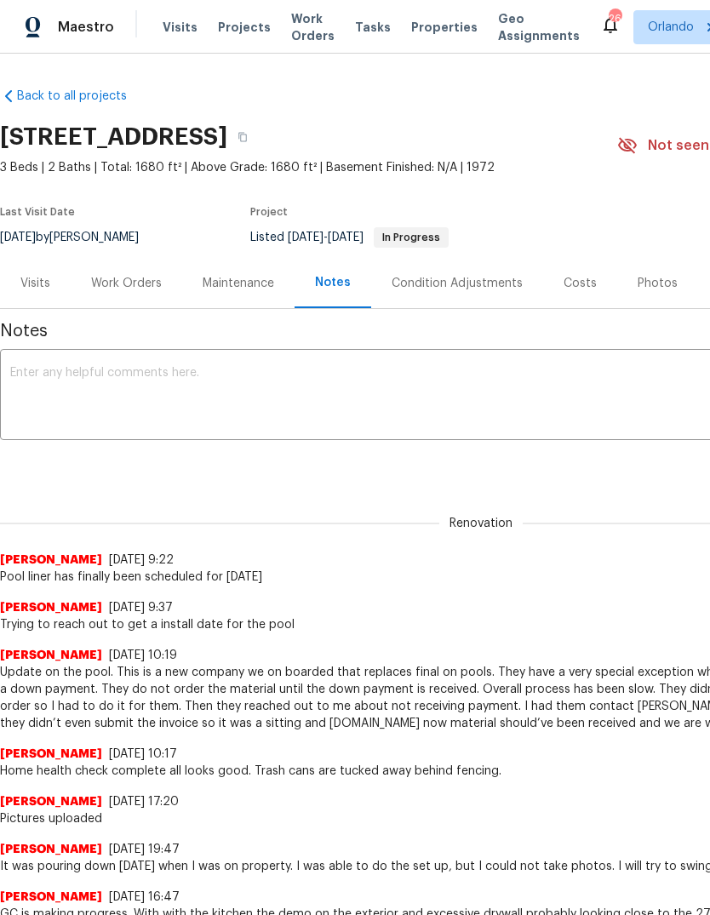
scroll to position [0, 0]
click at [220, 279] on div "Maintenance" at bounding box center [239, 283] width 72 height 17
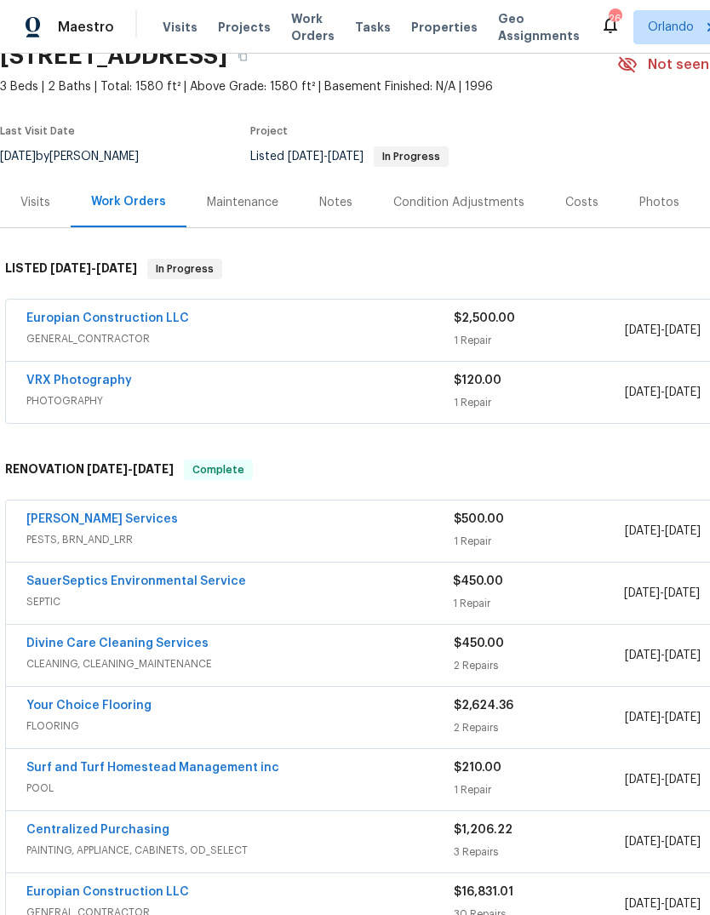
scroll to position [80, 0]
click at [50, 585] on link "SauerSeptics Environmental Service" at bounding box center [136, 582] width 220 height 12
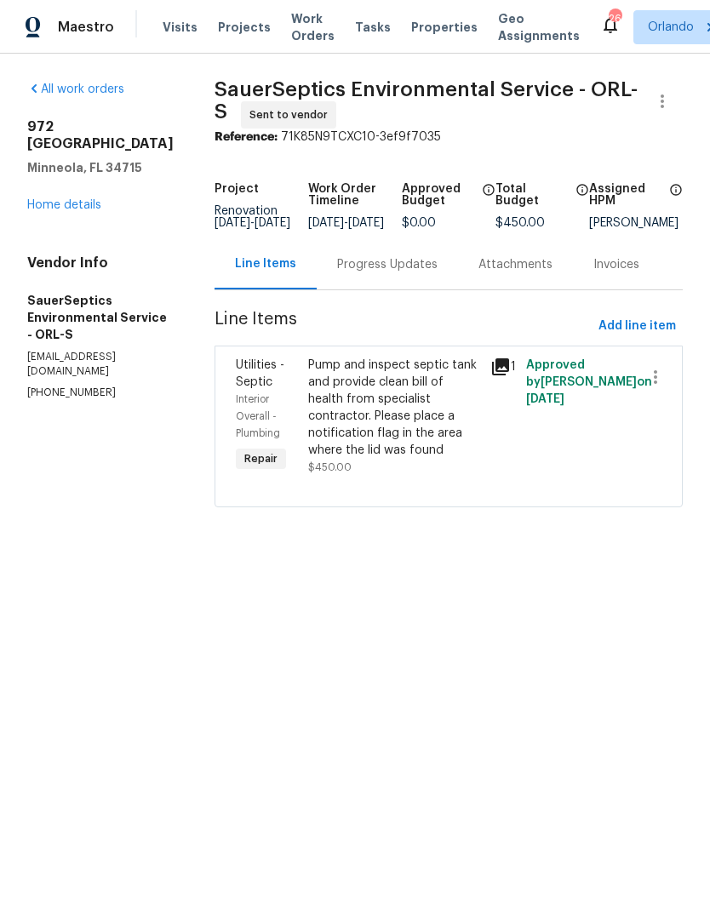
click at [364, 273] on div "Progress Updates" at bounding box center [387, 264] width 100 height 17
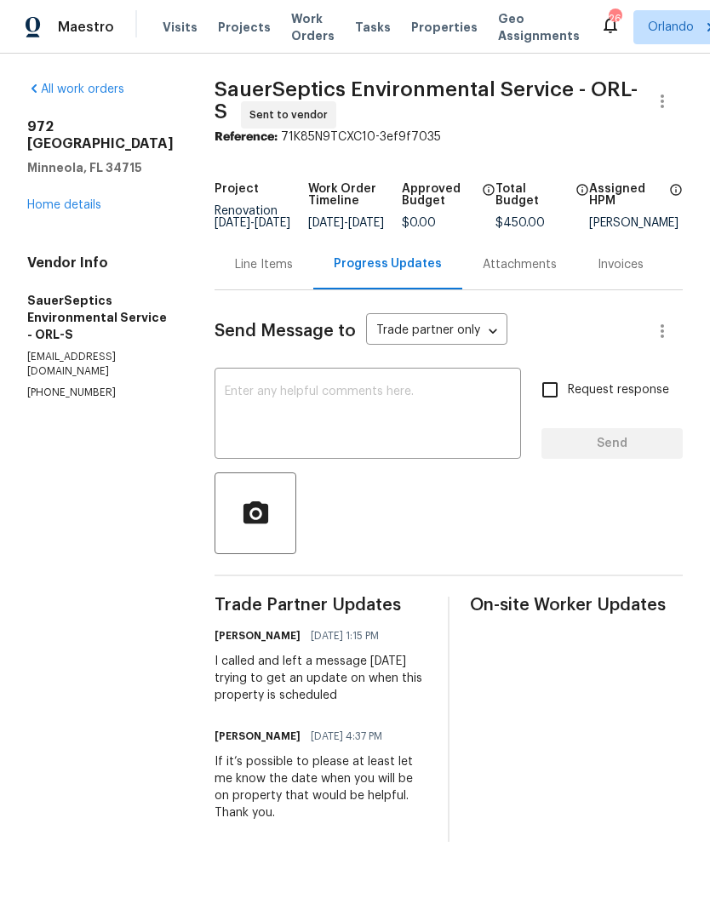
click at [55, 199] on link "Home details" at bounding box center [64, 205] width 74 height 12
